Goal: Find specific page/section: Find specific page/section

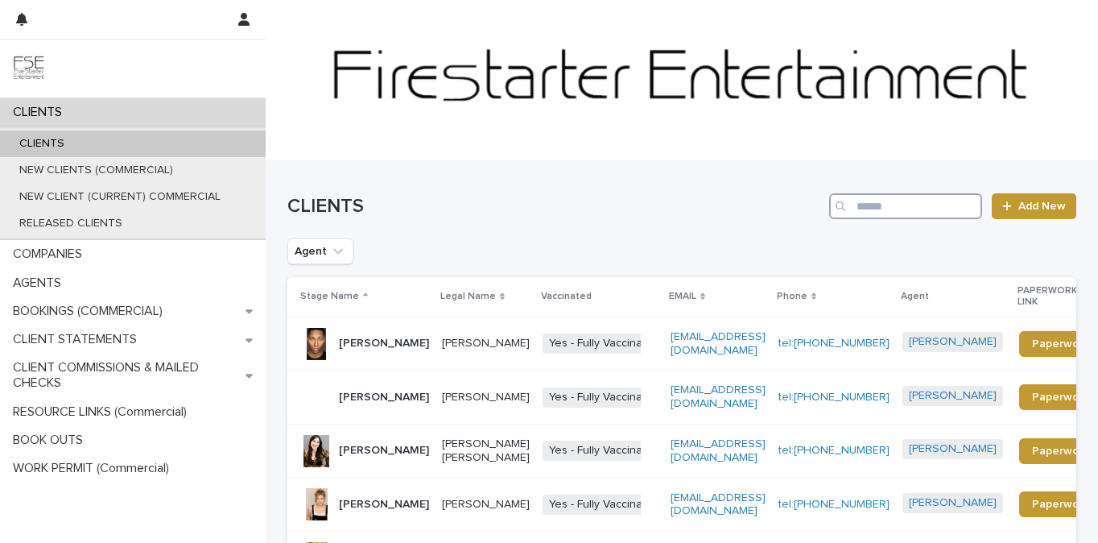
click at [865, 207] on input "Search" at bounding box center [905, 206] width 153 height 26
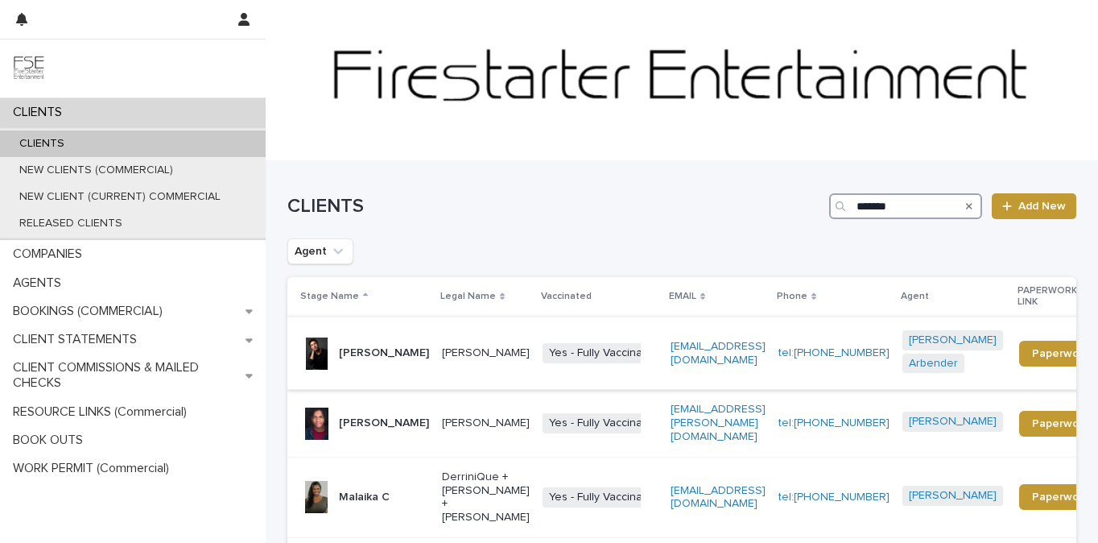
type input "*******"
click at [348, 346] on p "Coleman Cummings" at bounding box center [384, 353] width 90 height 14
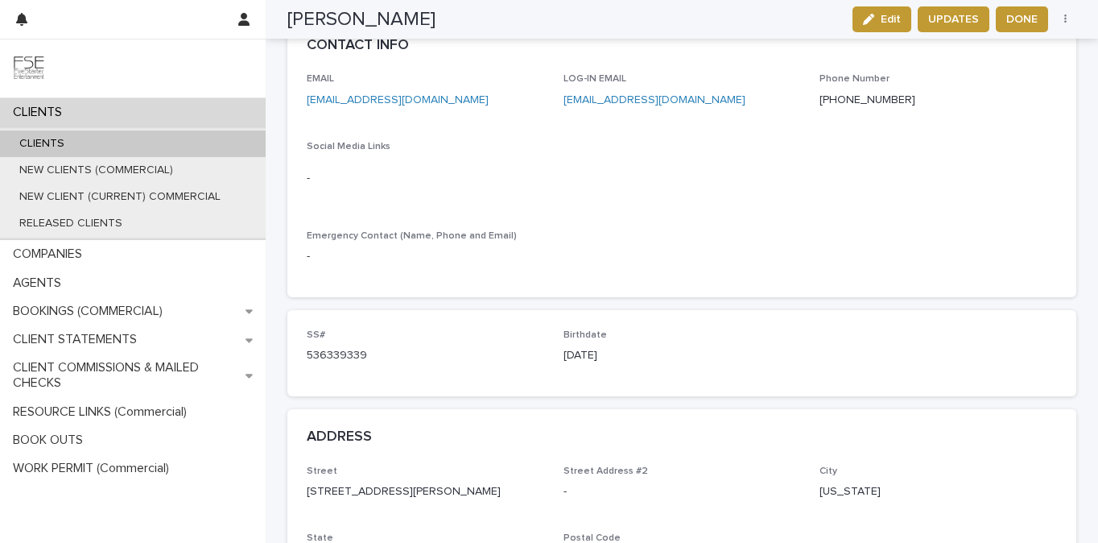
scroll to position [894, 0]
